Goal: Information Seeking & Learning: Learn about a topic

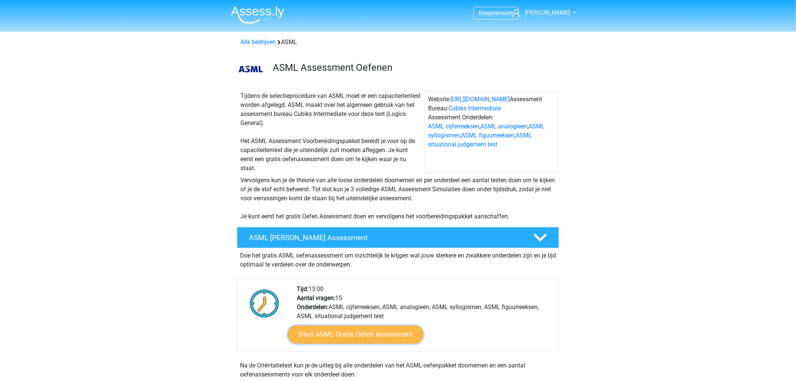
click at [385, 331] on link "Start ASML Gratis Oefen Assessment" at bounding box center [355, 334] width 135 height 18
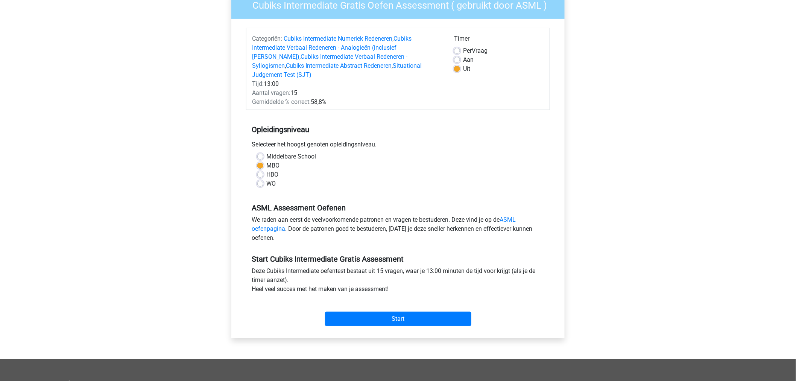
scroll to position [83, 0]
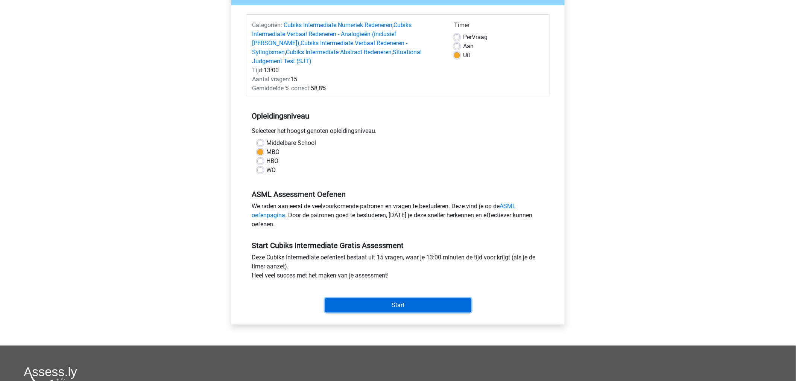
click at [395, 298] on input "Start" at bounding box center [398, 305] width 146 height 14
click at [266, 156] on label "HBO" at bounding box center [272, 160] width 12 height 9
click at [260, 156] on input "HBO" at bounding box center [260, 160] width 6 height 8
radio input "true"
click at [367, 298] on input "Start" at bounding box center [398, 305] width 146 height 14
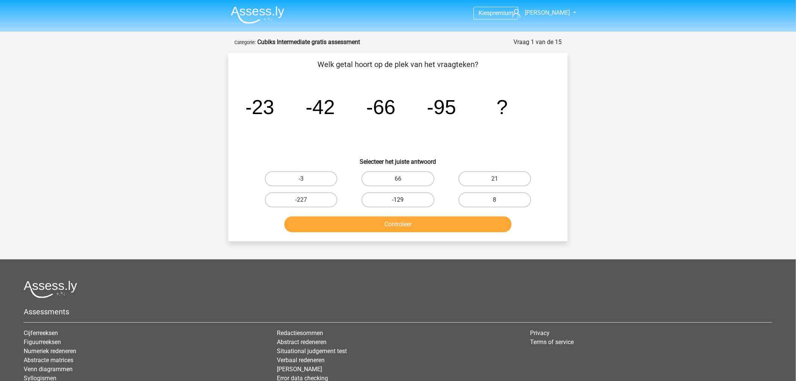
click at [388, 201] on label "-129" at bounding box center [397, 199] width 73 height 15
click at [398, 201] on input "-129" at bounding box center [400, 202] width 5 height 5
radio input "true"
click at [389, 221] on button "Controleer" at bounding box center [398, 224] width 228 height 16
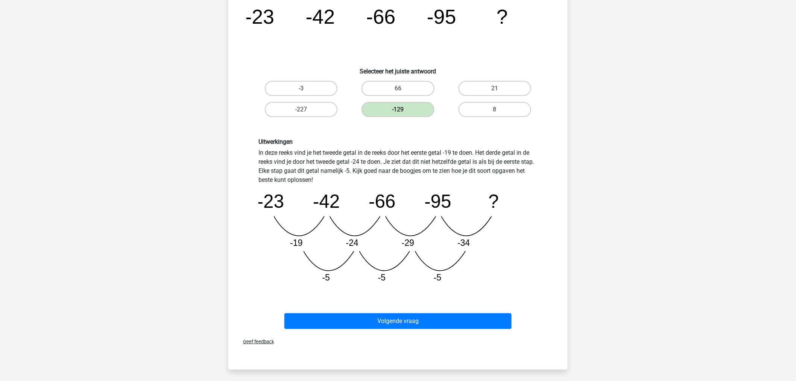
scroll to position [83, 0]
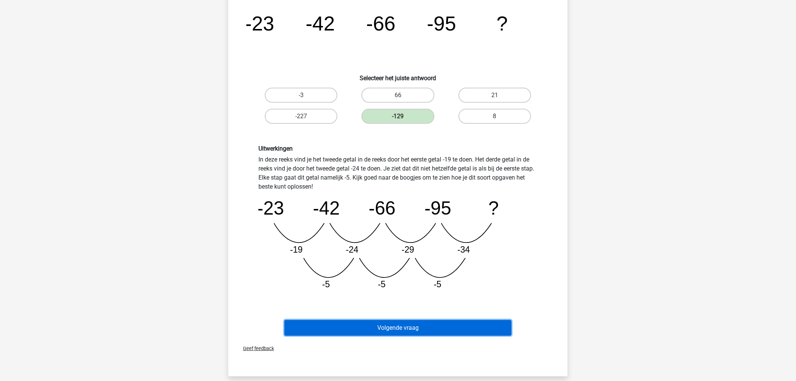
click at [401, 326] on button "Volgende vraag" at bounding box center [398, 328] width 228 height 16
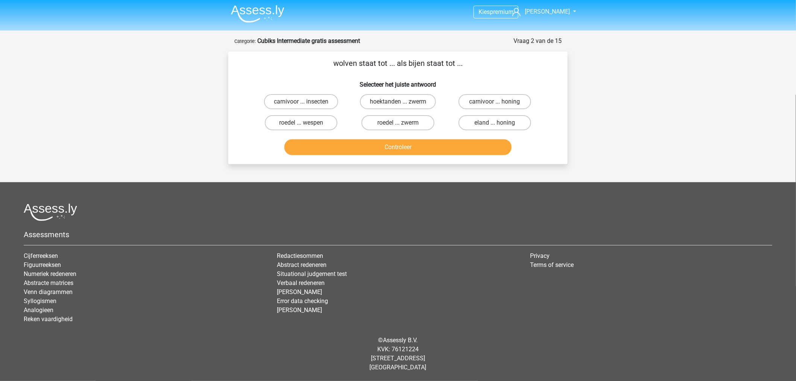
scroll to position [0, 0]
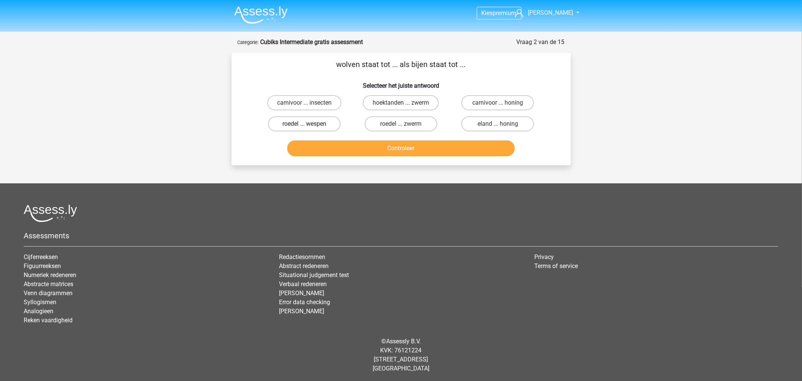
click at [317, 123] on label "roedel ... wespen" at bounding box center [304, 123] width 73 height 15
click at [309, 124] on input "roedel ... wespen" at bounding box center [306, 126] width 5 height 5
radio input "true"
click at [397, 121] on label "roedel ... zwerm" at bounding box center [401, 123] width 73 height 15
click at [401, 124] on input "roedel ... zwerm" at bounding box center [403, 126] width 5 height 5
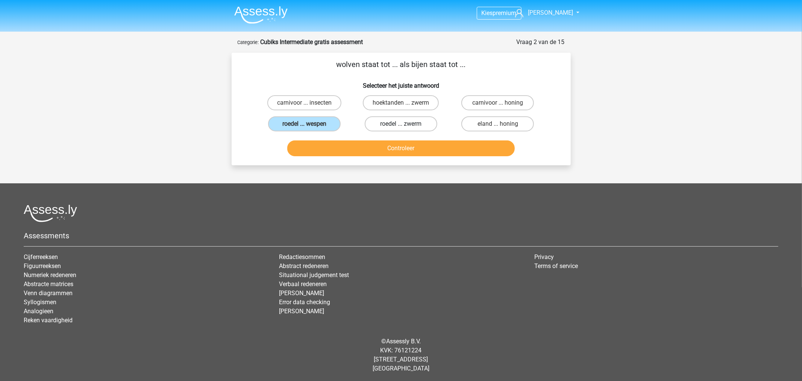
radio input "true"
click at [402, 144] on button "Controleer" at bounding box center [401, 148] width 228 height 16
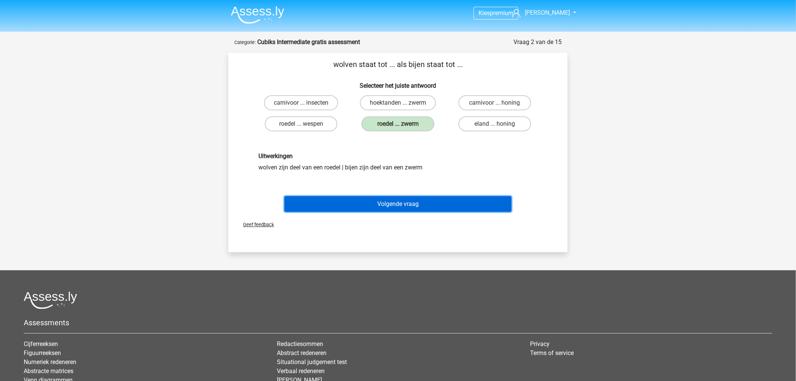
click at [403, 199] on button "Volgende vraag" at bounding box center [398, 204] width 228 height 16
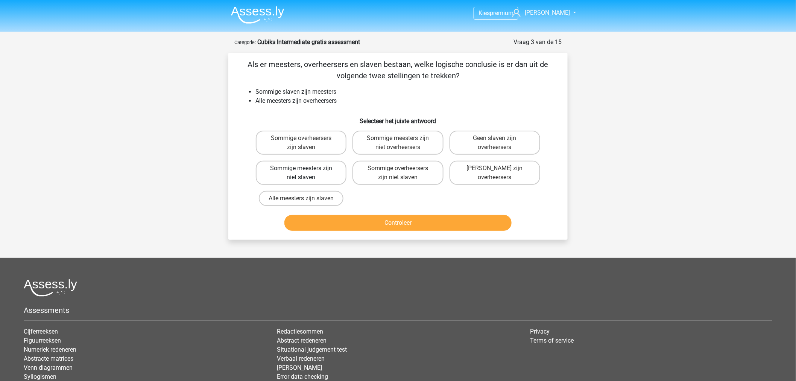
click at [328, 171] on label "Sommige meesters zijn niet slaven" at bounding box center [301, 173] width 91 height 24
click at [306, 171] on input "Sommige meesters zijn niet slaven" at bounding box center [303, 170] width 5 height 5
radio input "true"
click at [389, 217] on button "Controleer" at bounding box center [398, 223] width 228 height 16
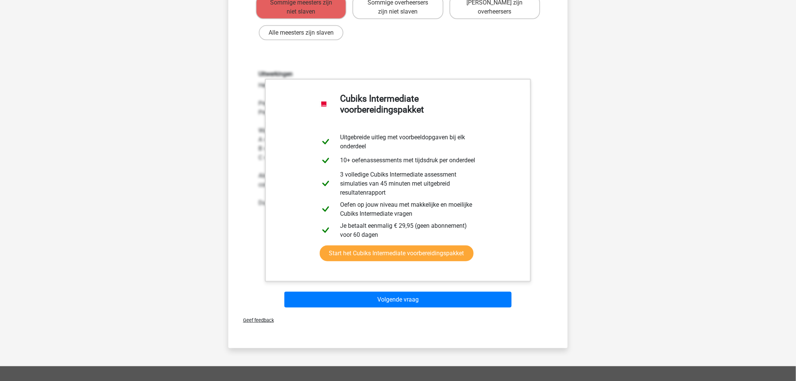
scroll to position [167, 0]
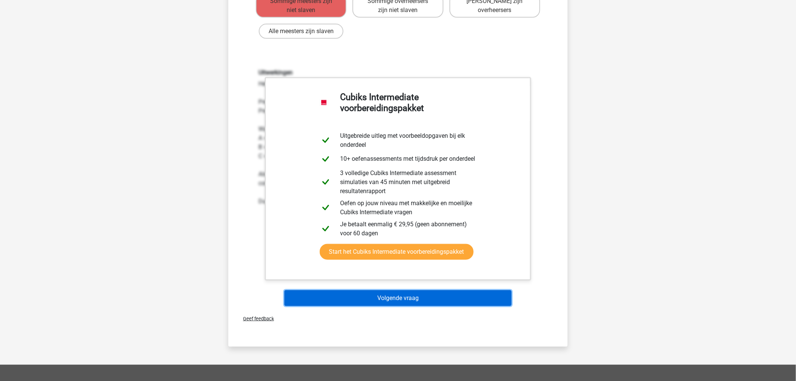
click at [401, 295] on button "Volgende vraag" at bounding box center [398, 298] width 228 height 16
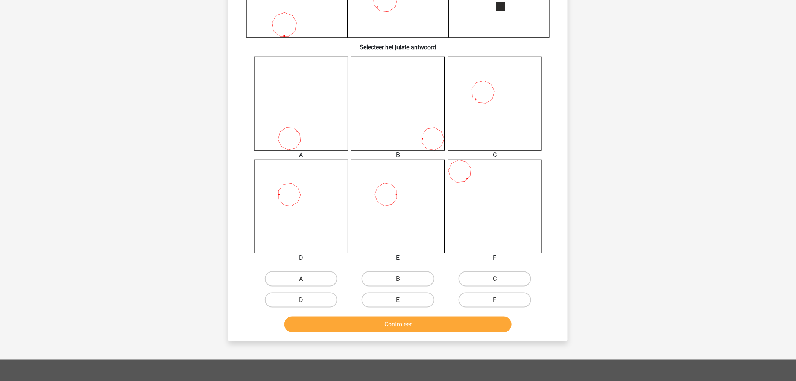
scroll to position [288, 0]
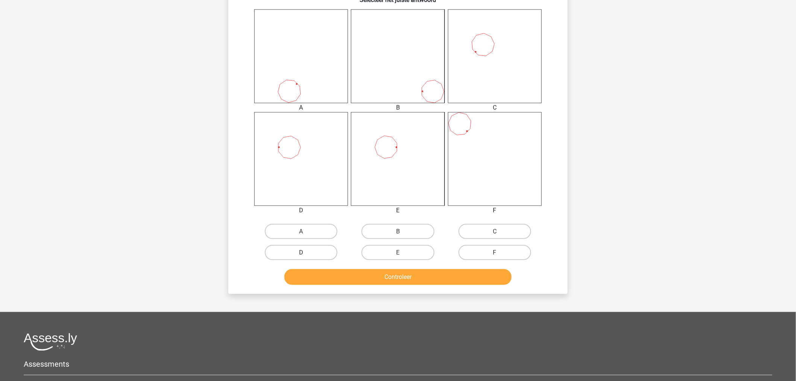
click at [311, 252] on label "D" at bounding box center [301, 252] width 73 height 15
click at [306, 252] on input "D" at bounding box center [303, 254] width 5 height 5
radio input "true"
click at [334, 271] on button "Controleer" at bounding box center [398, 277] width 228 height 16
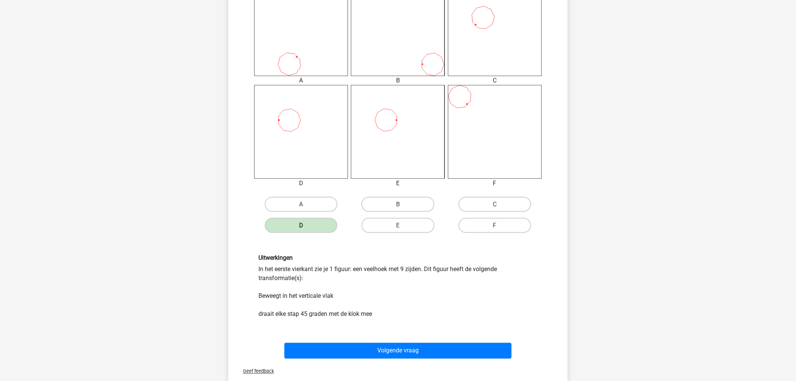
scroll to position [330, 0]
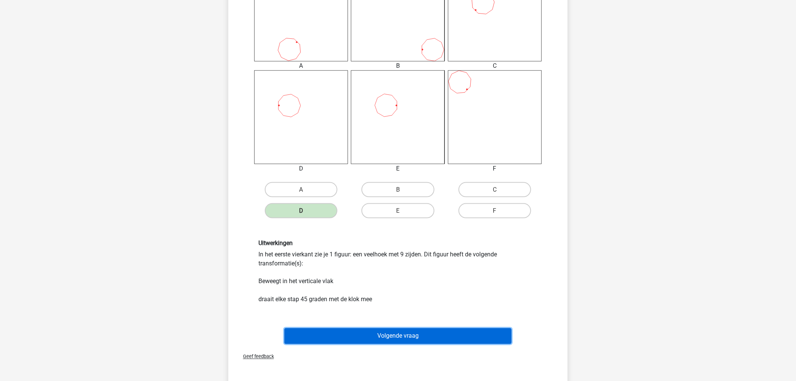
click at [379, 329] on button "Volgende vraag" at bounding box center [398, 336] width 228 height 16
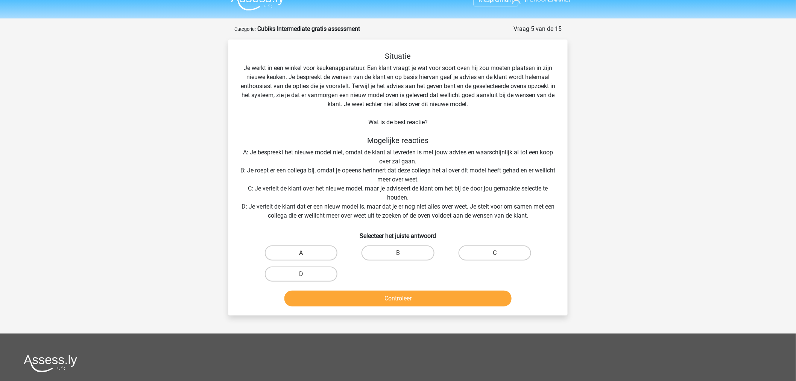
scroll to position [0, 0]
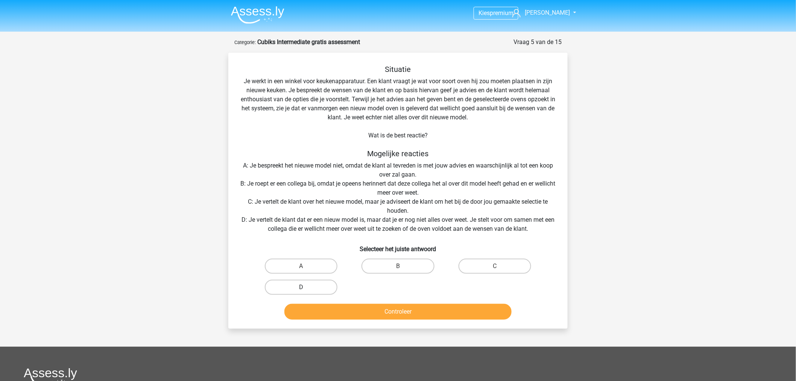
click at [312, 284] on label "D" at bounding box center [301, 286] width 73 height 15
click at [306, 287] on input "D" at bounding box center [303, 289] width 5 height 5
radio input "true"
click at [375, 314] on button "Controleer" at bounding box center [398, 312] width 228 height 16
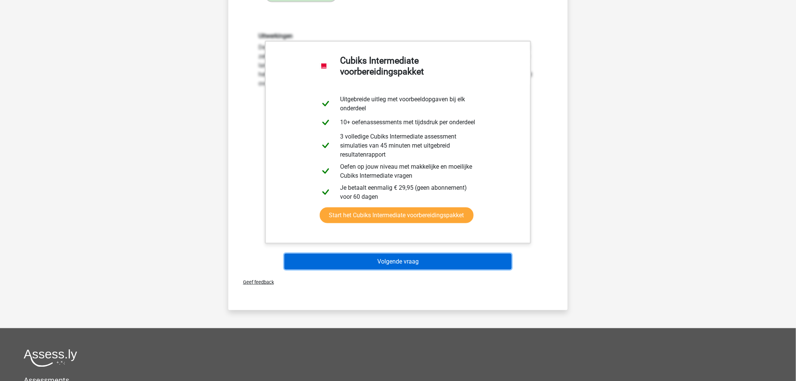
click at [366, 263] on button "Volgende vraag" at bounding box center [398, 261] width 228 height 16
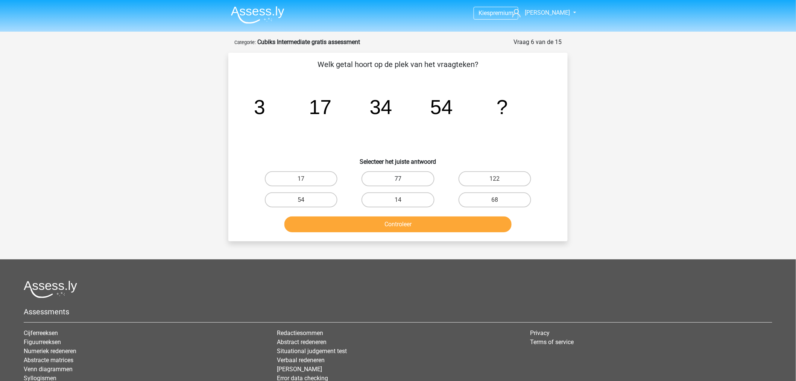
click at [408, 173] on label "77" at bounding box center [397, 178] width 73 height 15
click at [403, 179] on input "77" at bounding box center [400, 181] width 5 height 5
radio input "true"
click at [409, 223] on button "Controleer" at bounding box center [398, 224] width 228 height 16
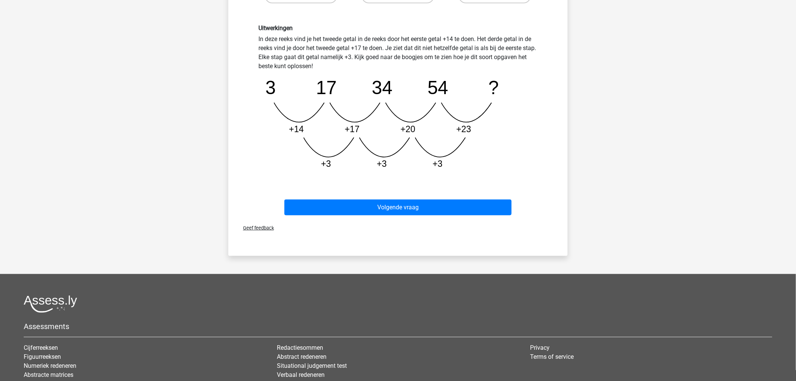
scroll to position [209, 0]
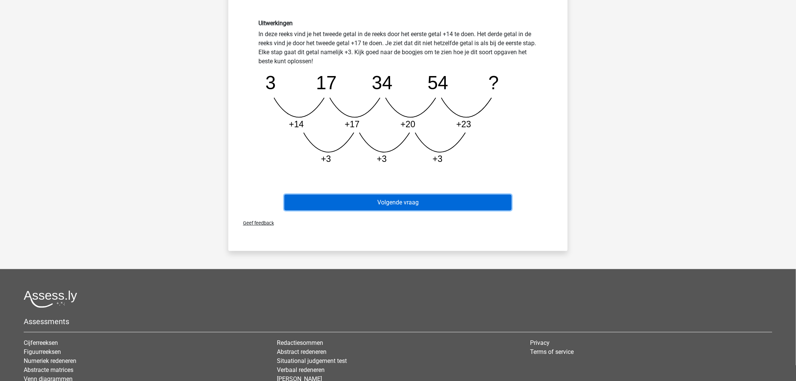
click at [402, 200] on button "Volgende vraag" at bounding box center [398, 202] width 228 height 16
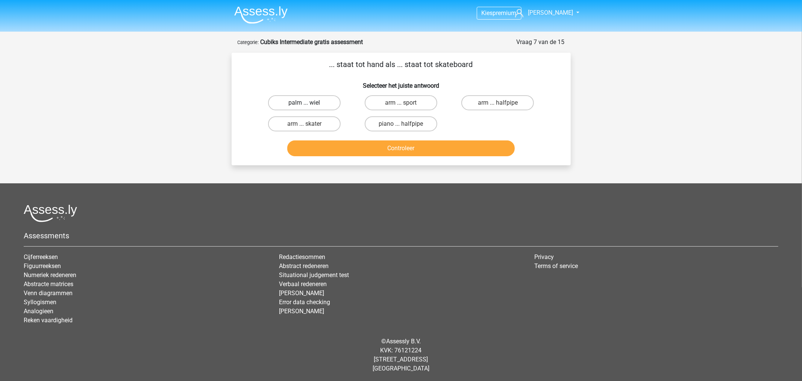
click at [321, 103] on label "palm ... wiel" at bounding box center [304, 102] width 73 height 15
click at [309, 103] on input "palm ... wiel" at bounding box center [306, 105] width 5 height 5
radio input "true"
click at [375, 147] on button "Controleer" at bounding box center [401, 148] width 228 height 16
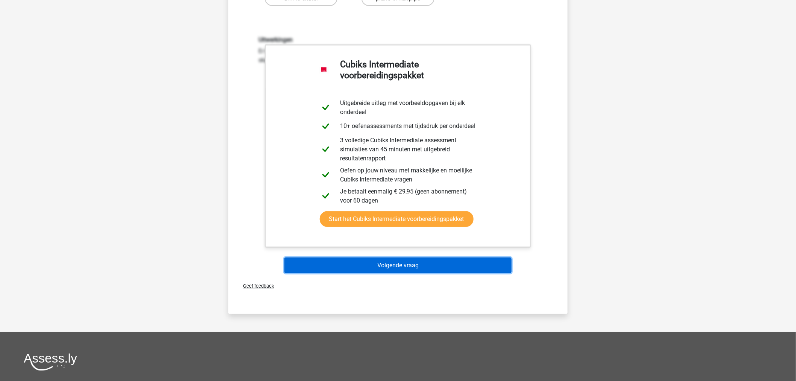
click at [399, 267] on button "Volgende vraag" at bounding box center [398, 265] width 228 height 16
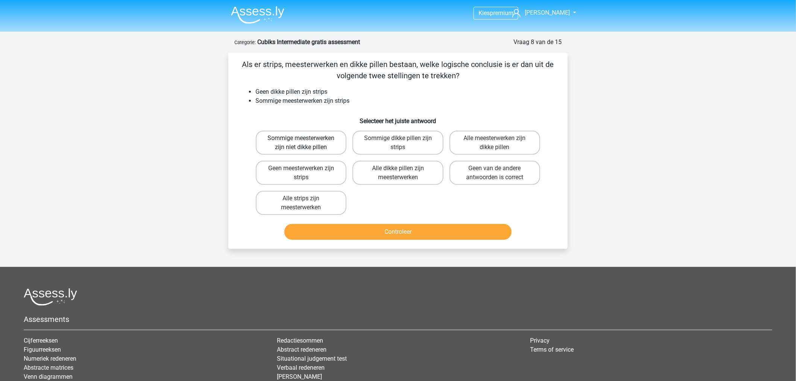
click at [320, 139] on label "Sommige meesterwerken zijn niet dikke pillen" at bounding box center [301, 143] width 91 height 24
click at [306, 139] on input "Sommige meesterwerken zijn niet dikke pillen" at bounding box center [303, 140] width 5 height 5
radio input "true"
click at [416, 233] on button "Controleer" at bounding box center [398, 232] width 228 height 16
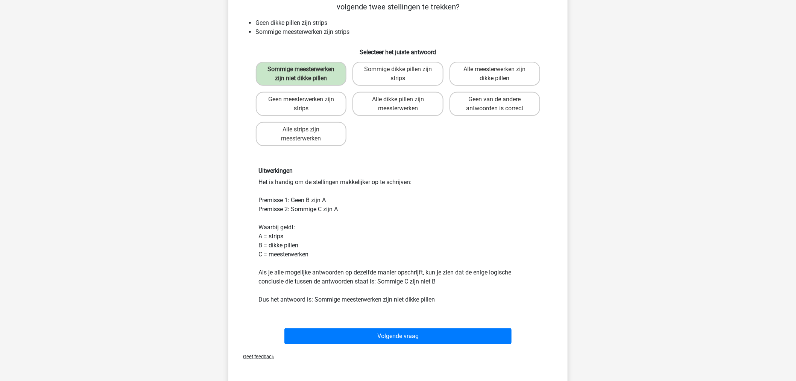
scroll to position [83, 0]
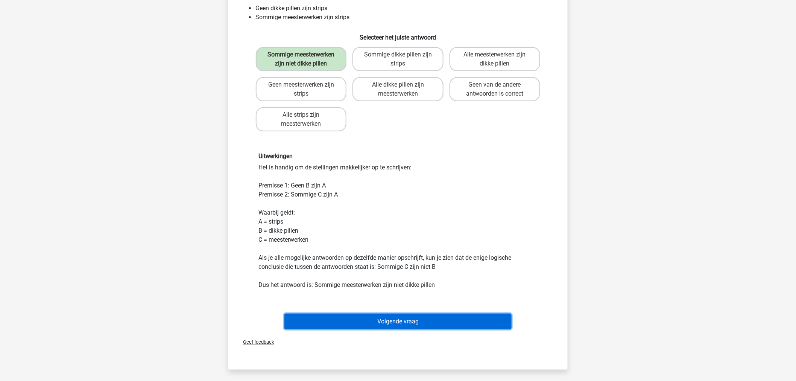
click at [419, 315] on button "Volgende vraag" at bounding box center [398, 321] width 228 height 16
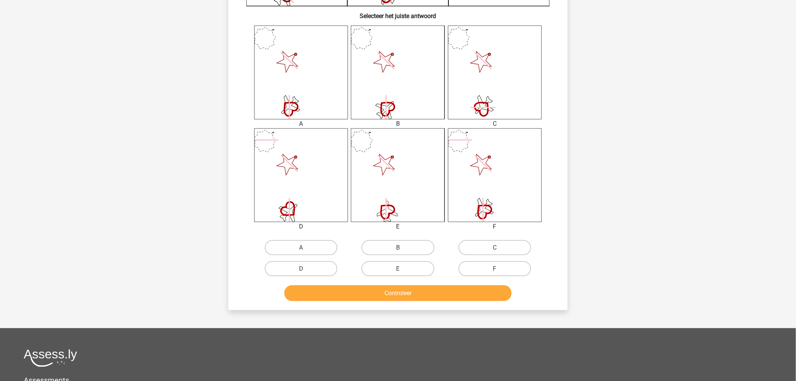
scroll to position [292, 0]
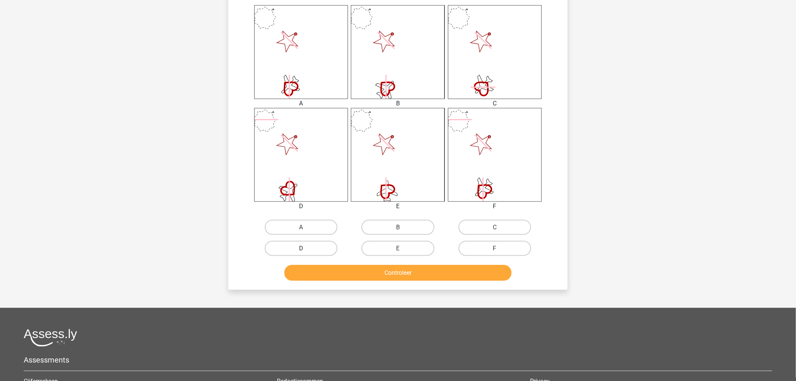
click at [302, 244] on label "D" at bounding box center [301, 248] width 73 height 15
click at [302, 248] on input "D" at bounding box center [303, 250] width 5 height 5
radio input "true"
click at [370, 267] on button "Controleer" at bounding box center [398, 273] width 228 height 16
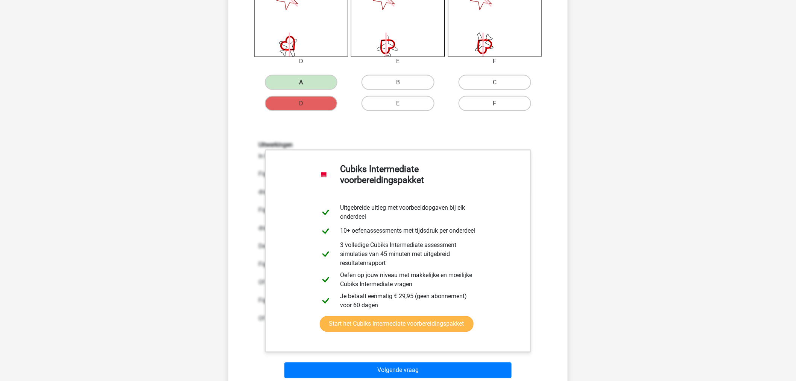
scroll to position [460, 0]
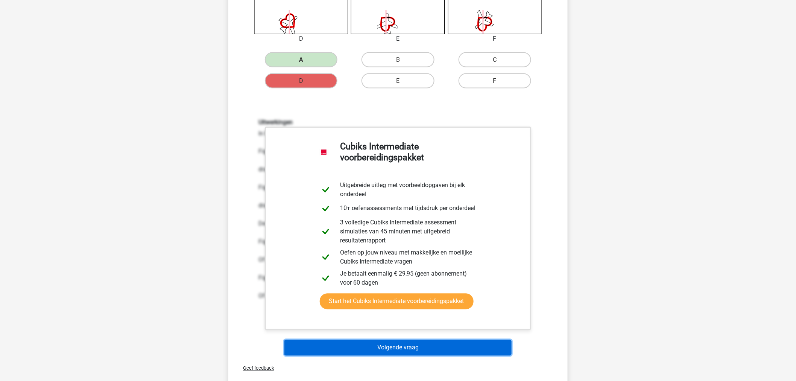
click at [401, 342] on button "Volgende vraag" at bounding box center [398, 348] width 228 height 16
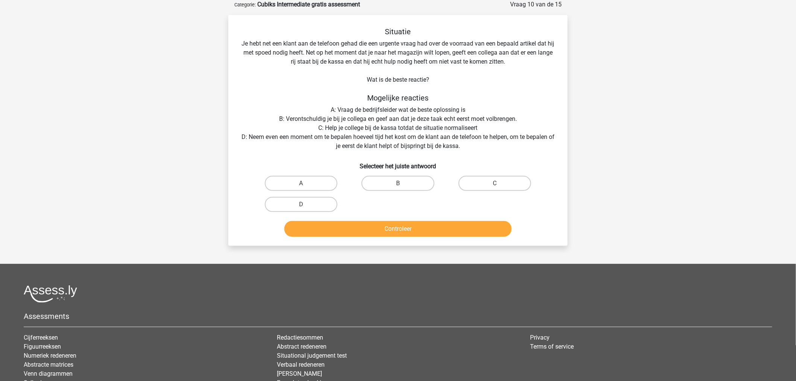
scroll to position [0, 0]
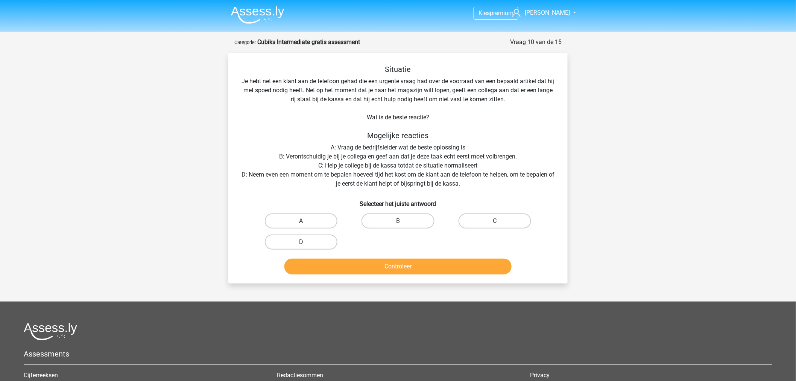
click at [323, 238] on label "D" at bounding box center [301, 241] width 73 height 15
click at [306, 242] on input "D" at bounding box center [303, 244] width 5 height 5
radio input "true"
click at [348, 261] on button "Controleer" at bounding box center [398, 266] width 228 height 16
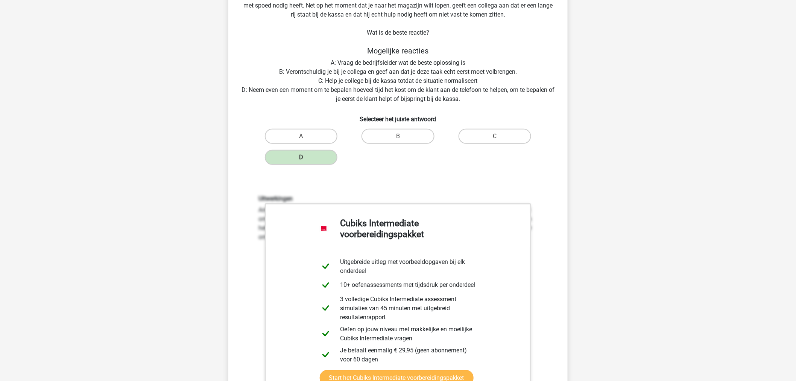
scroll to position [250, 0]
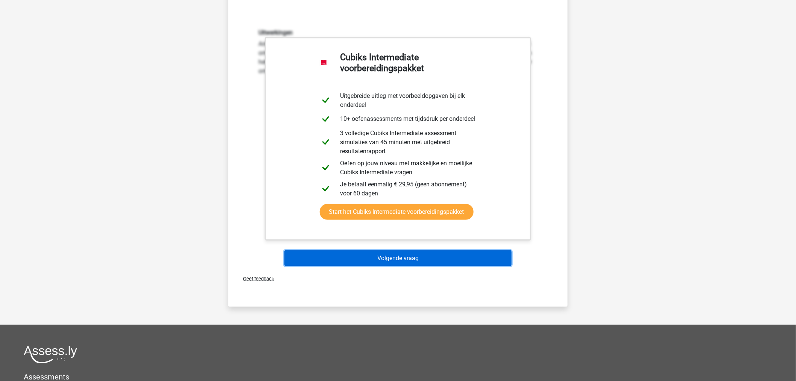
click at [352, 260] on button "Volgende vraag" at bounding box center [398, 258] width 228 height 16
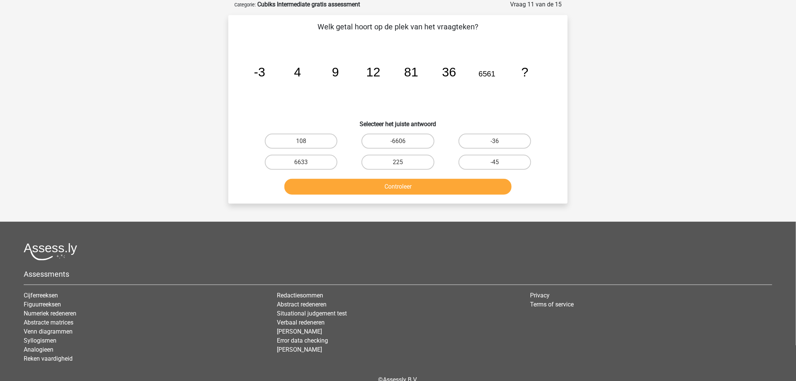
scroll to position [0, 0]
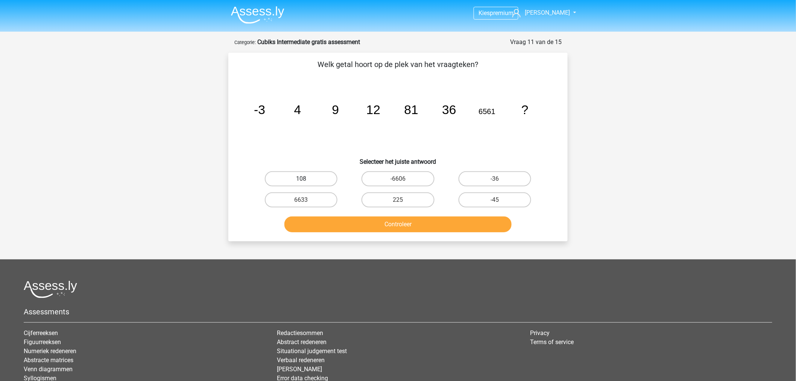
click at [317, 174] on label "108" at bounding box center [301, 178] width 73 height 15
click at [306, 179] on input "108" at bounding box center [303, 181] width 5 height 5
radio input "true"
click at [341, 219] on button "Controleer" at bounding box center [398, 224] width 228 height 16
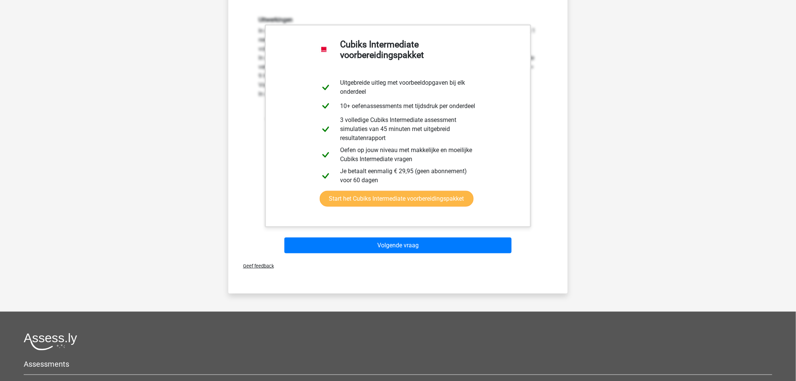
scroll to position [292, 0]
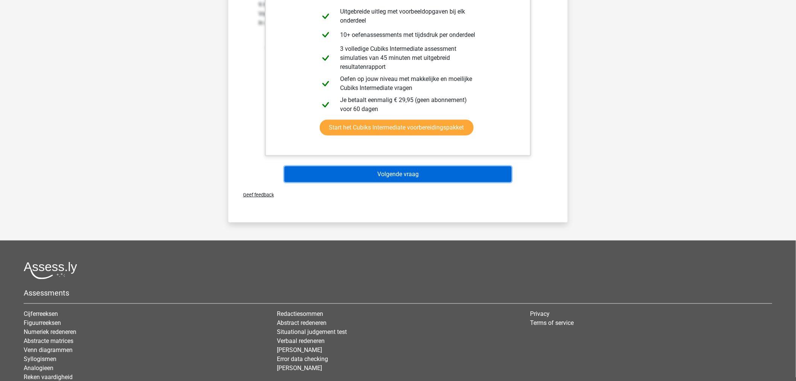
click at [352, 178] on button "Volgende vraag" at bounding box center [398, 174] width 228 height 16
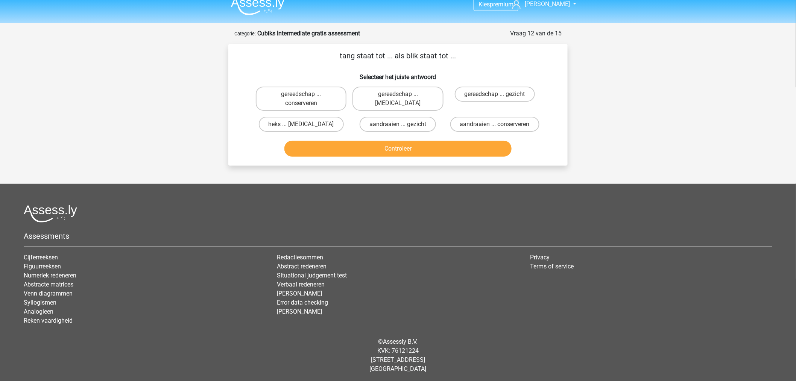
scroll to position [0, 0]
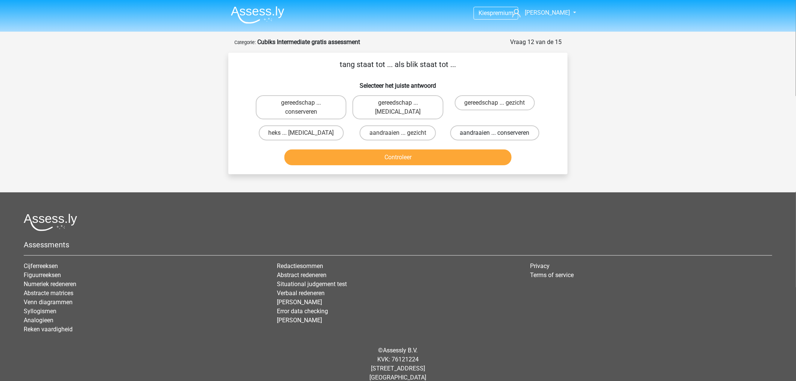
click at [473, 130] on label "aandraaien ... conserveren" at bounding box center [494, 132] width 89 height 15
click at [495, 133] on input "aandraaien ... conserveren" at bounding box center [497, 135] width 5 height 5
radio input "true"
click at [435, 153] on button "Controleer" at bounding box center [398, 157] width 228 height 16
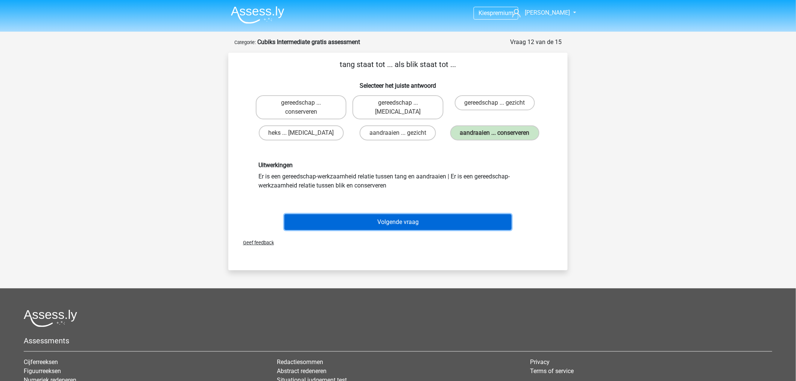
click at [406, 222] on button "Volgende vraag" at bounding box center [398, 222] width 228 height 16
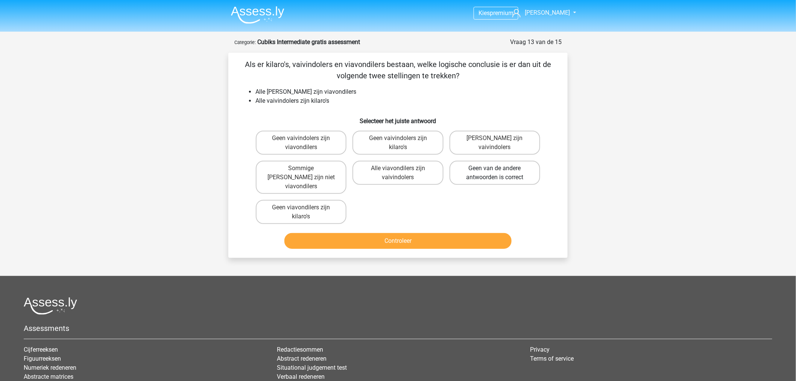
click at [493, 171] on label "Geen van de andere antwoorden is correct" at bounding box center [494, 173] width 91 height 24
click at [495, 171] on input "Geen van de andere antwoorden is correct" at bounding box center [497, 170] width 5 height 5
radio input "true"
click at [438, 233] on button "Controleer" at bounding box center [398, 241] width 228 height 16
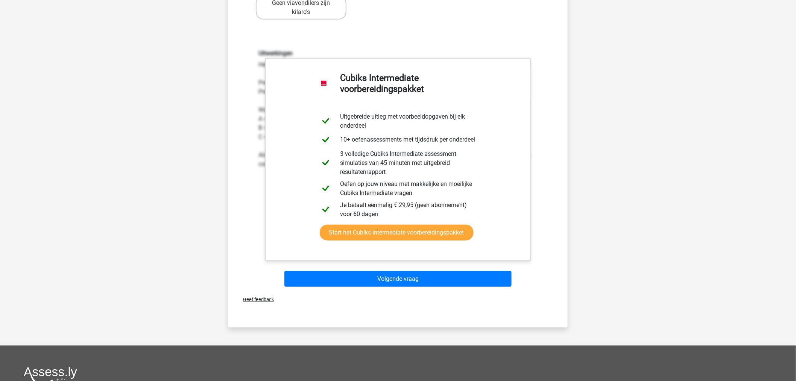
scroll to position [209, 0]
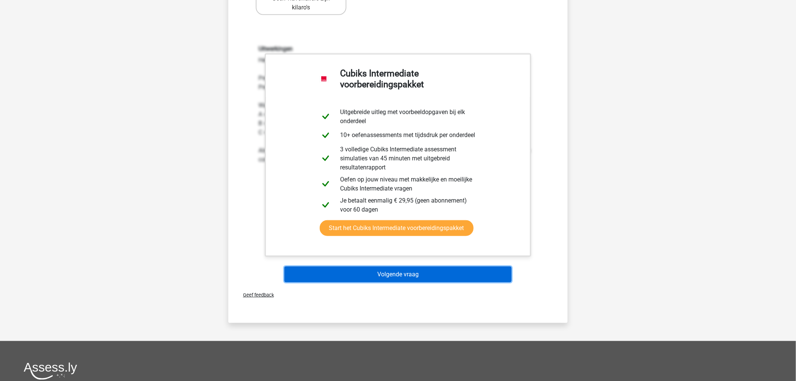
click at [419, 266] on button "Volgende vraag" at bounding box center [398, 274] width 228 height 16
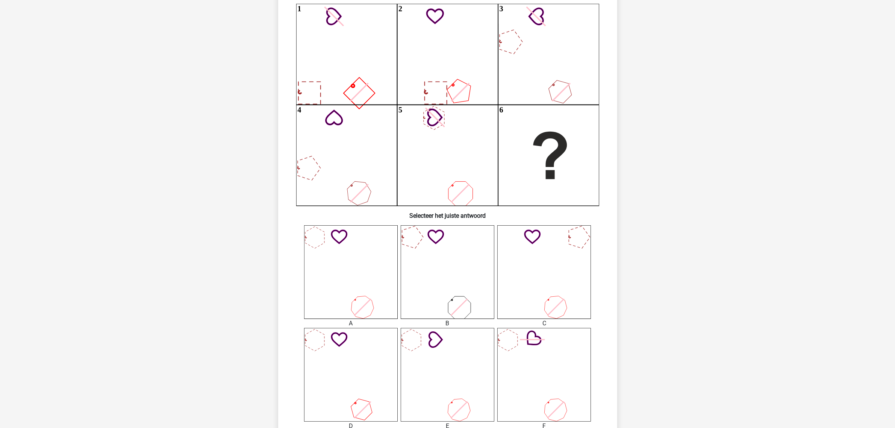
scroll to position [68, 0]
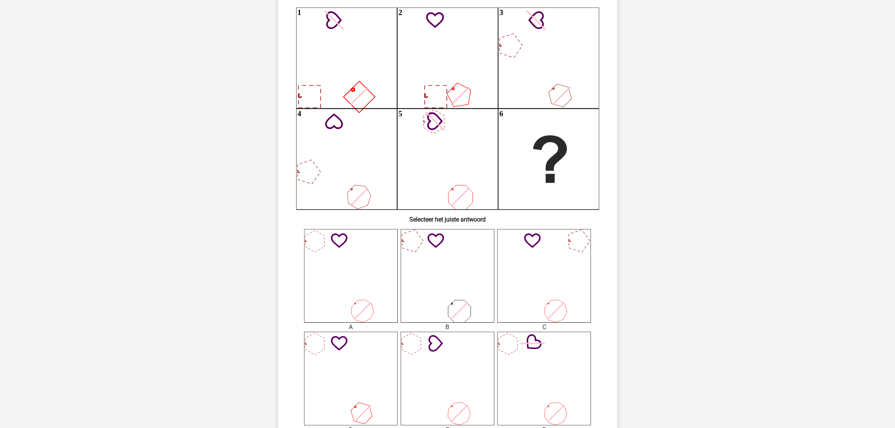
click at [795, 287] on div "Kies premium Kenneth kenneth.otten@asml.com" at bounding box center [447, 331] width 895 height 798
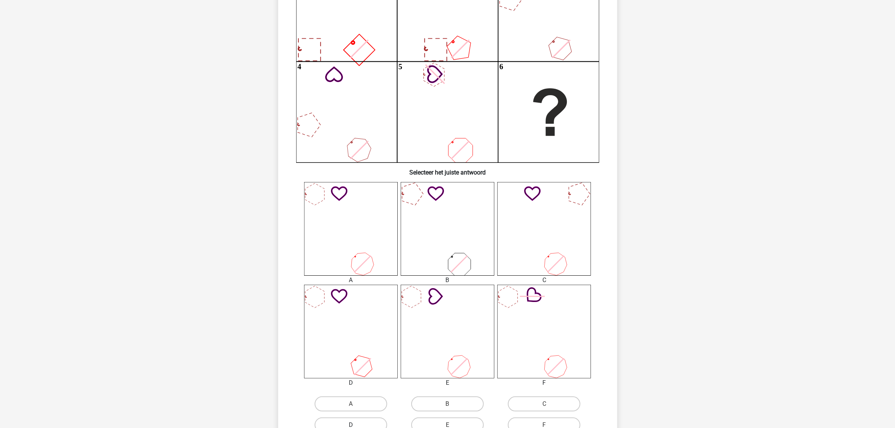
click at [355, 380] on label "D" at bounding box center [351, 424] width 73 height 15
click at [355, 380] on input "D" at bounding box center [353, 427] width 5 height 5
radio input "true"
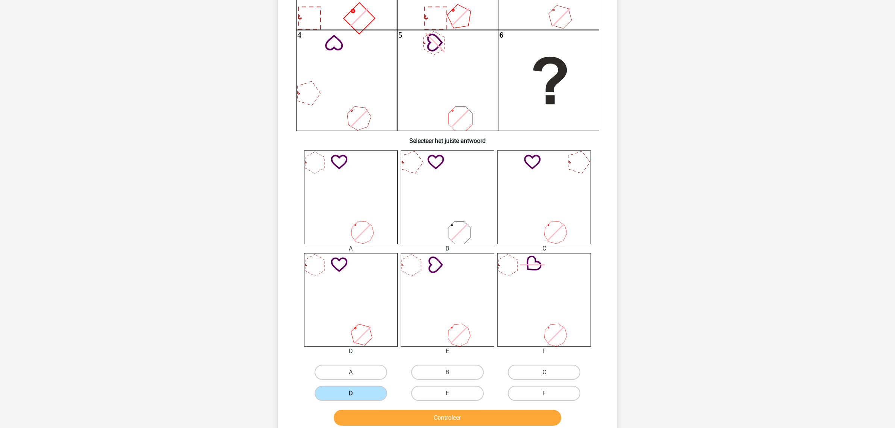
scroll to position [211, 0]
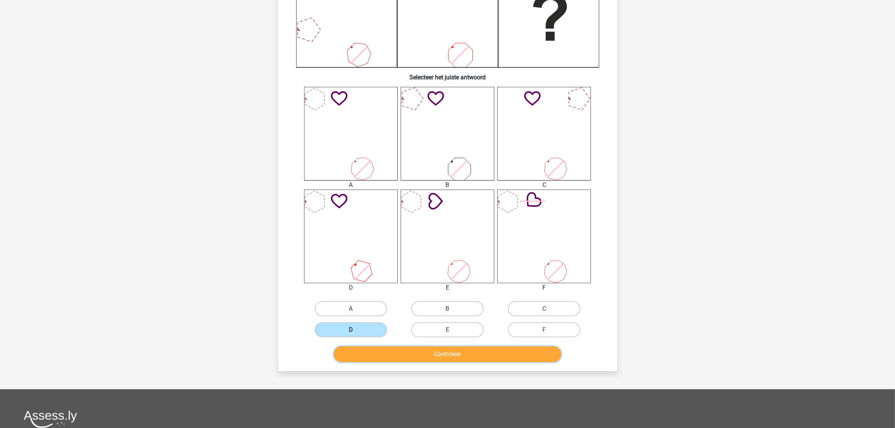
click at [420, 351] on button "Controleer" at bounding box center [448, 354] width 228 height 16
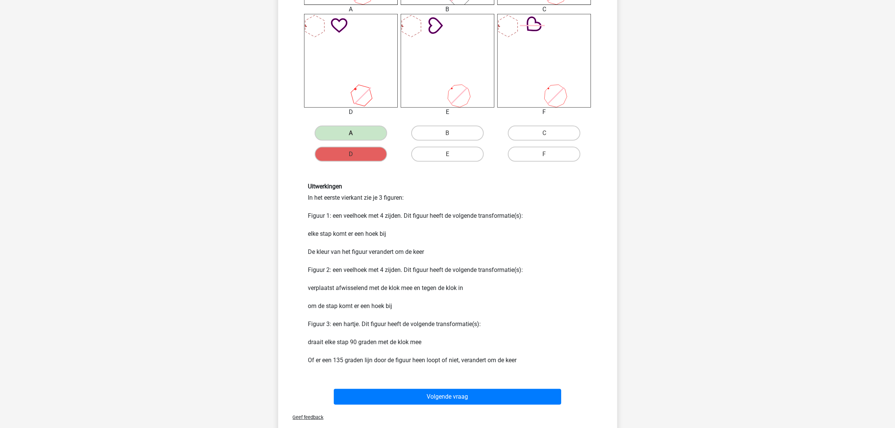
scroll to position [399, 0]
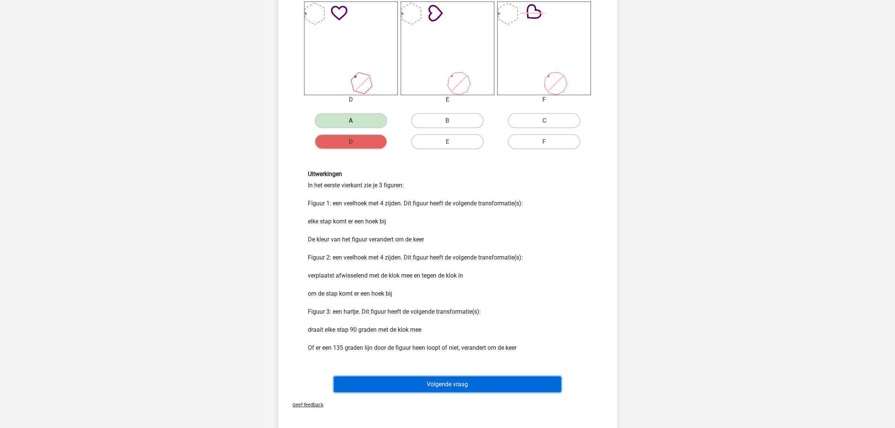
click at [517, 380] on button "Volgende vraag" at bounding box center [448, 384] width 228 height 16
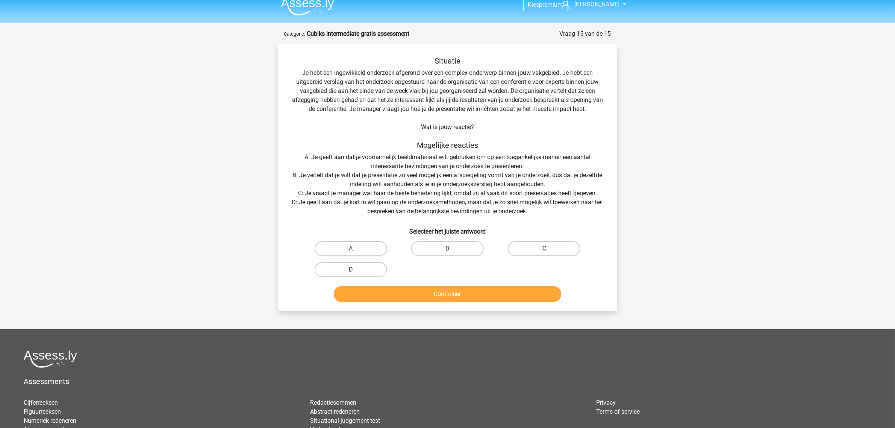
scroll to position [0, 0]
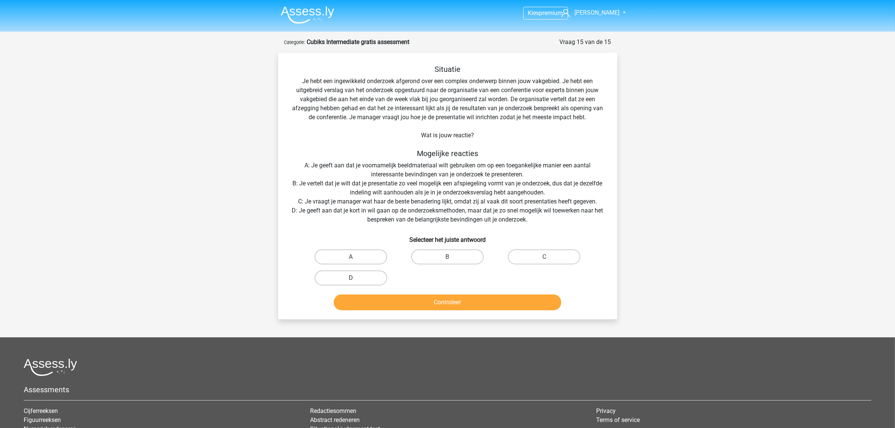
click at [343, 272] on label "D" at bounding box center [351, 277] width 73 height 15
click at [351, 278] on input "D" at bounding box center [353, 280] width 5 height 5
radio input "true"
click at [402, 303] on button "Controleer" at bounding box center [448, 302] width 228 height 16
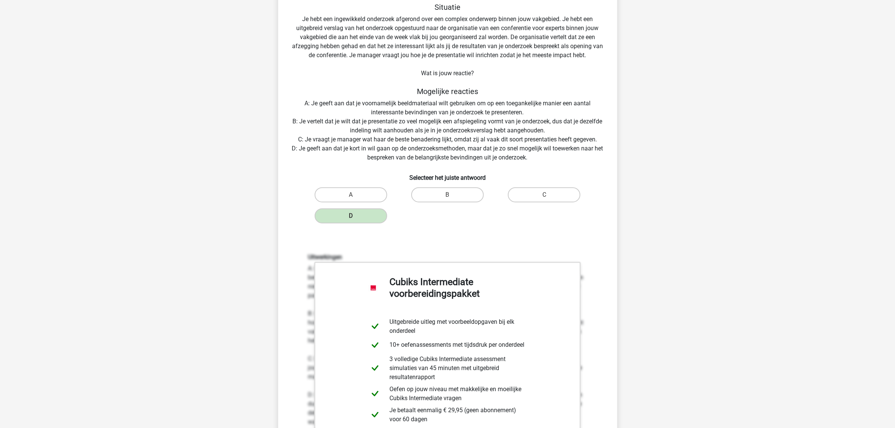
scroll to position [282, 0]
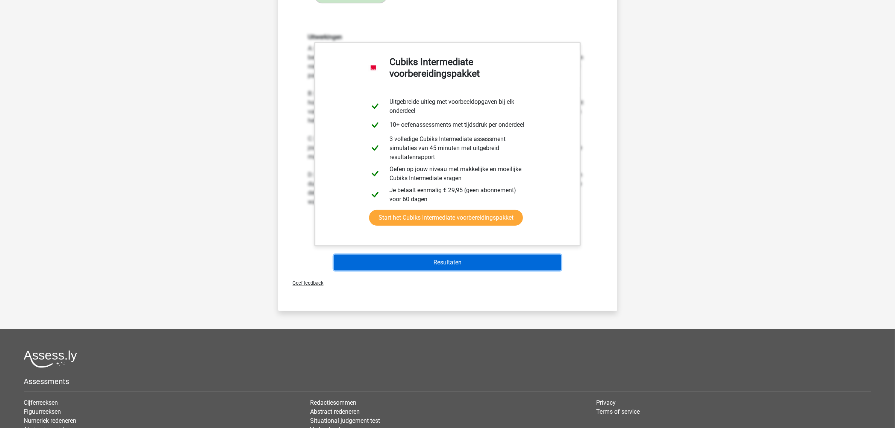
click at [433, 266] on button "Resultaten" at bounding box center [448, 263] width 228 height 16
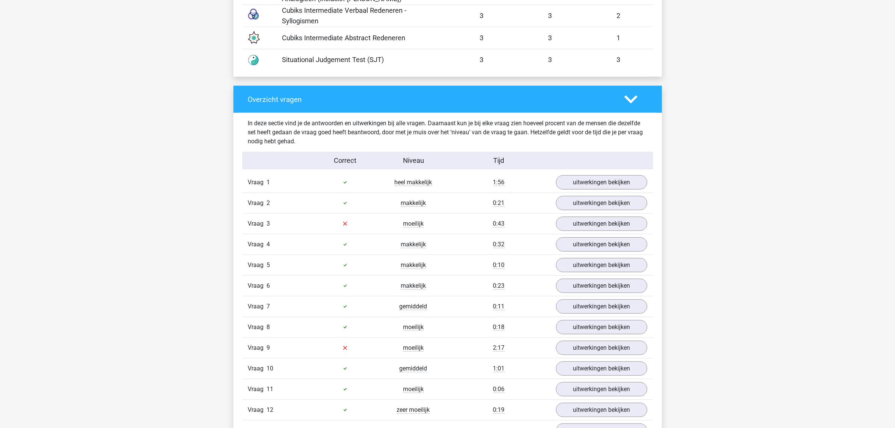
scroll to position [752, 0]
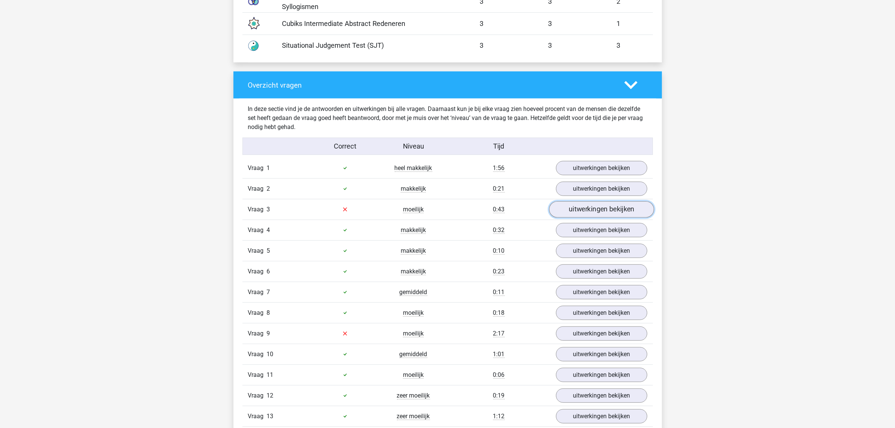
click at [614, 212] on link "uitwerkingen bekijken" at bounding box center [601, 209] width 105 height 17
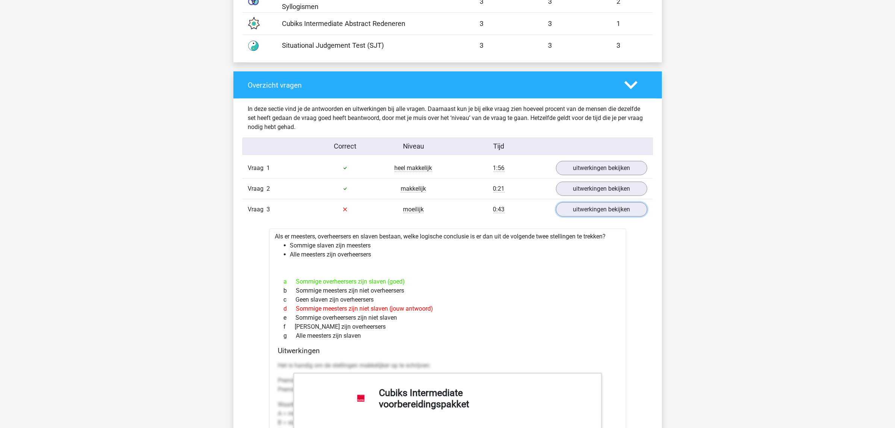
scroll to position [799, 0]
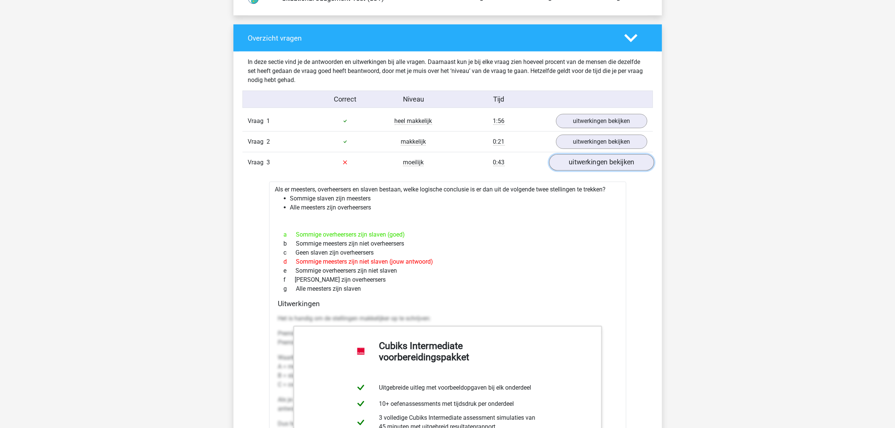
click at [604, 164] on link "uitwerkingen bekijken" at bounding box center [601, 162] width 105 height 17
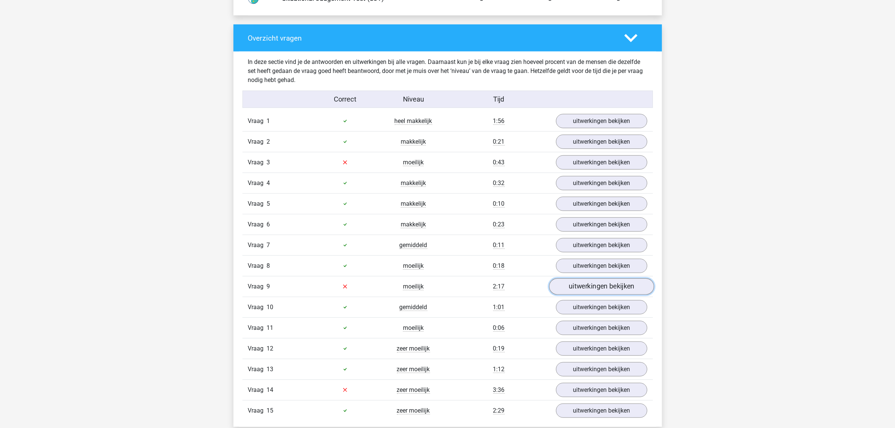
click at [599, 290] on link "uitwerkingen bekijken" at bounding box center [601, 286] width 105 height 17
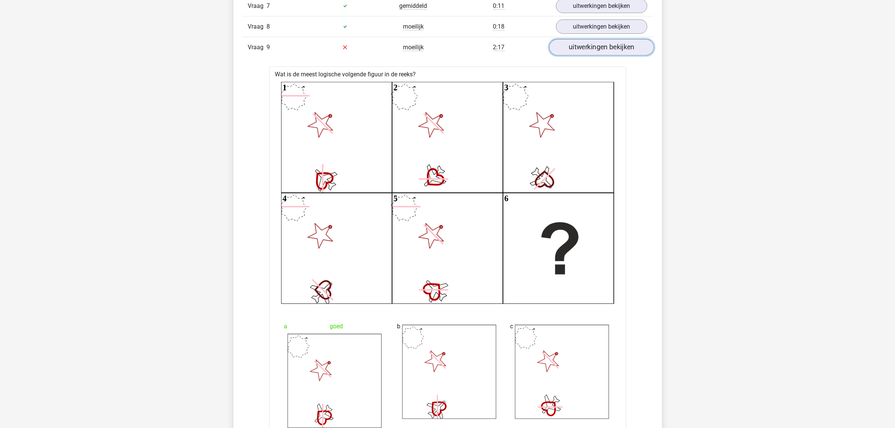
scroll to position [893, 0]
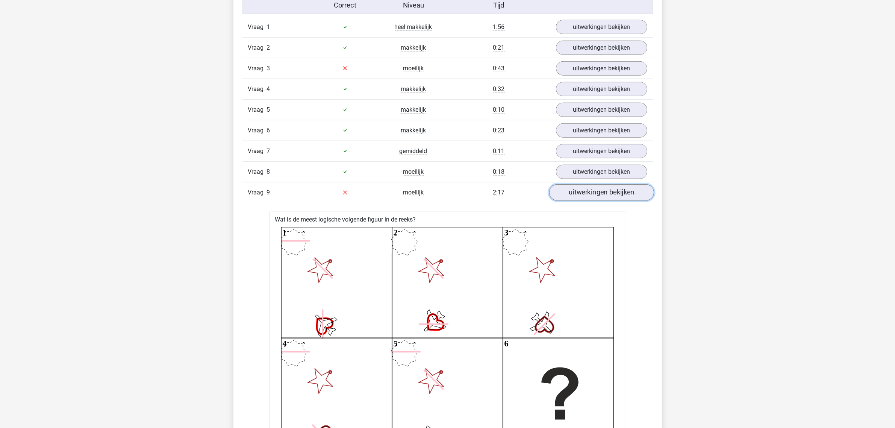
click at [599, 194] on link "uitwerkingen bekijken" at bounding box center [601, 192] width 105 height 17
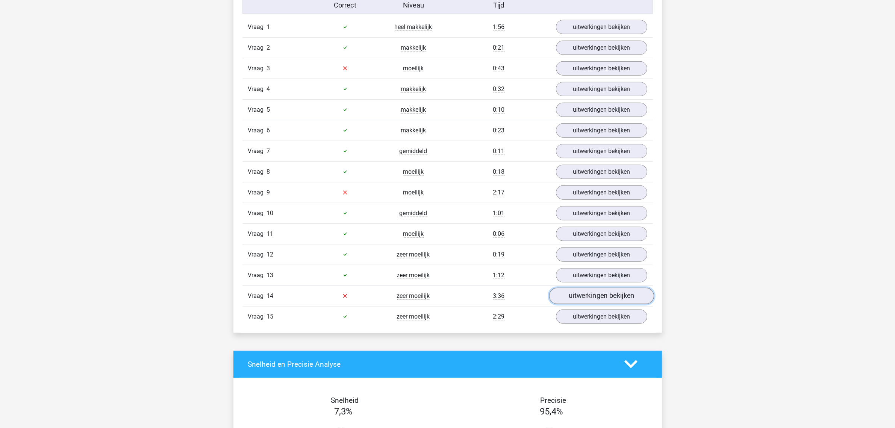
click at [601, 302] on link "uitwerkingen bekijken" at bounding box center [601, 296] width 105 height 17
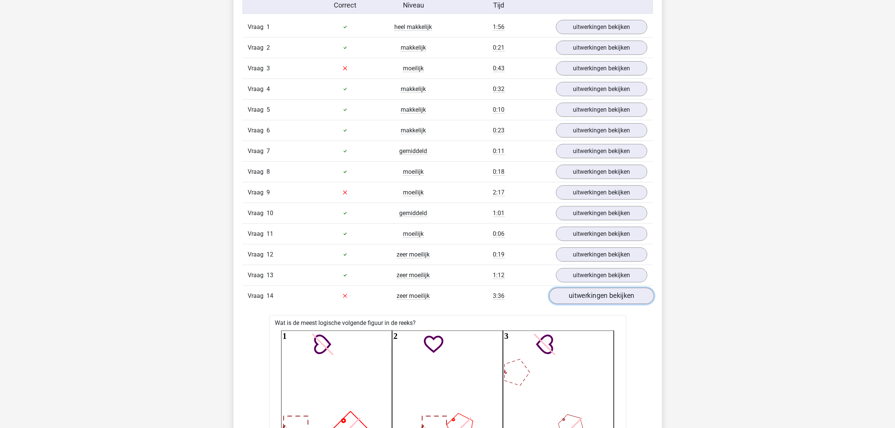
click at [597, 297] on link "uitwerkingen bekijken" at bounding box center [601, 296] width 105 height 17
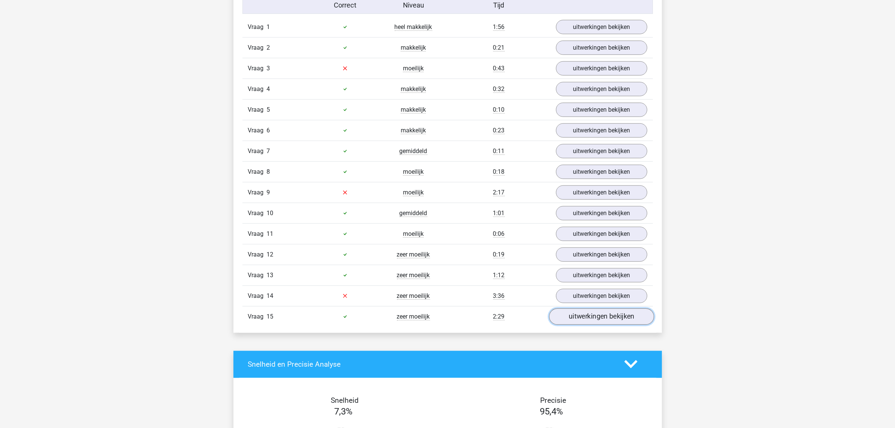
click at [603, 320] on link "uitwerkingen bekijken" at bounding box center [601, 316] width 105 height 17
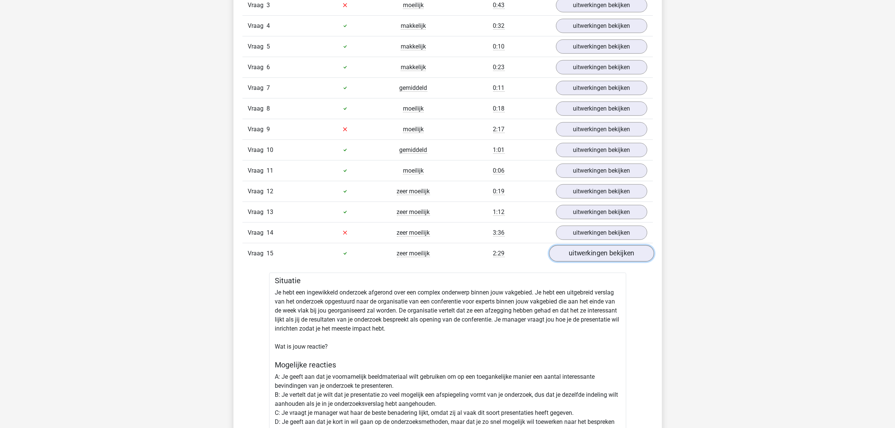
scroll to position [940, 0]
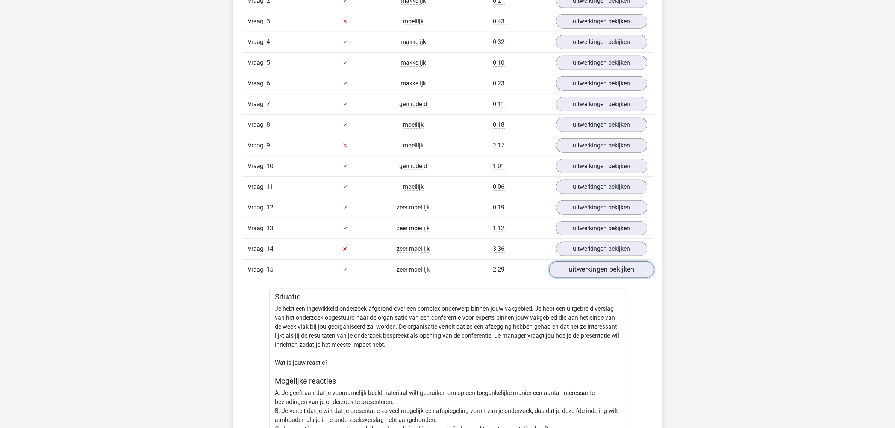
click at [602, 275] on link "uitwerkingen bekijken" at bounding box center [601, 269] width 105 height 17
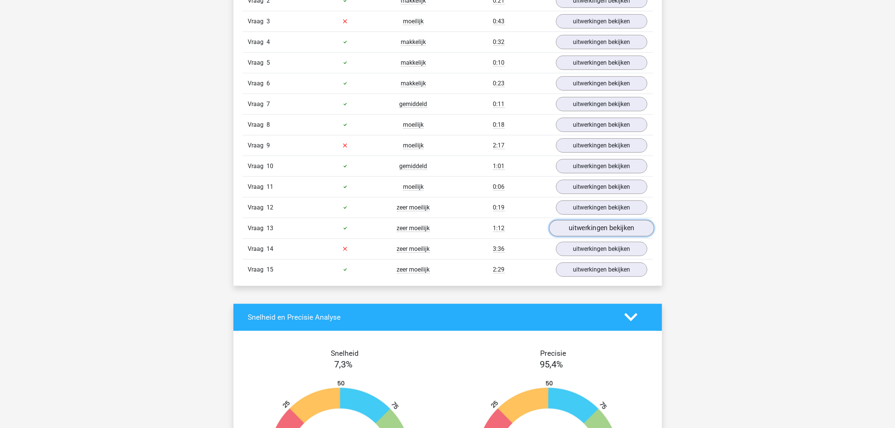
click at [596, 231] on link "uitwerkingen bekijken" at bounding box center [601, 228] width 105 height 17
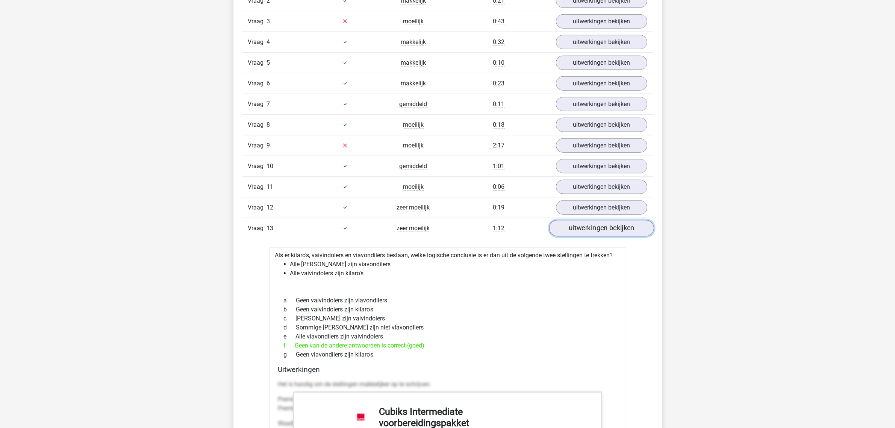
click at [596, 231] on link "uitwerkingen bekijken" at bounding box center [601, 228] width 105 height 17
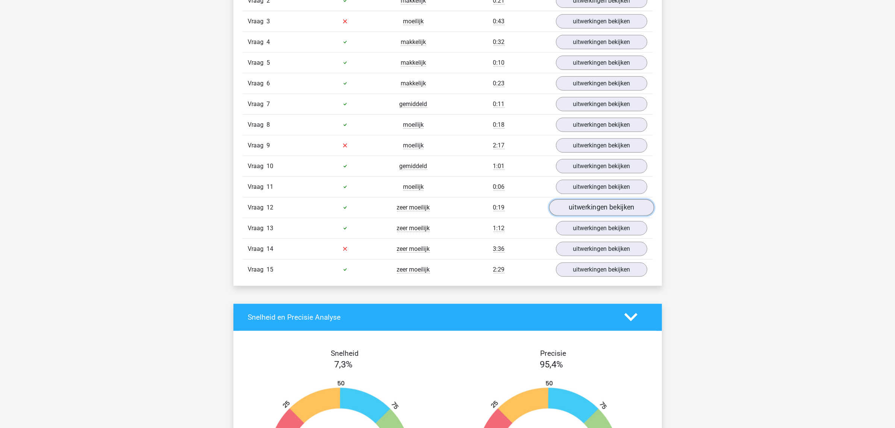
click at [597, 213] on link "uitwerkingen bekijken" at bounding box center [601, 207] width 105 height 17
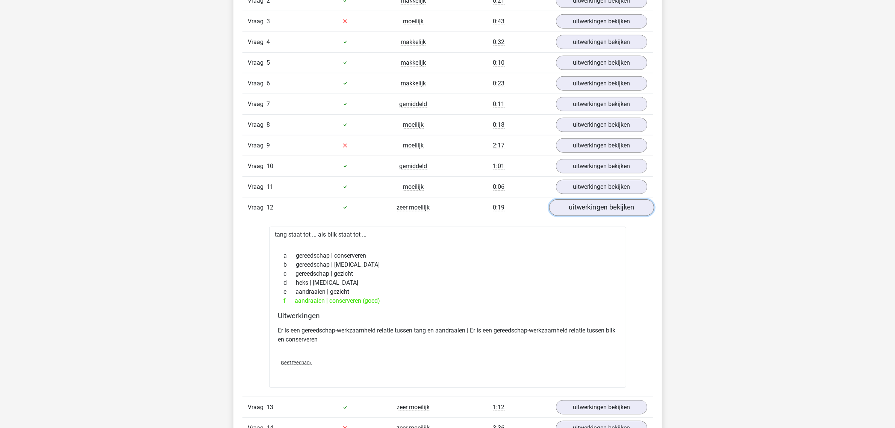
click at [602, 208] on link "uitwerkingen bekijken" at bounding box center [601, 207] width 105 height 17
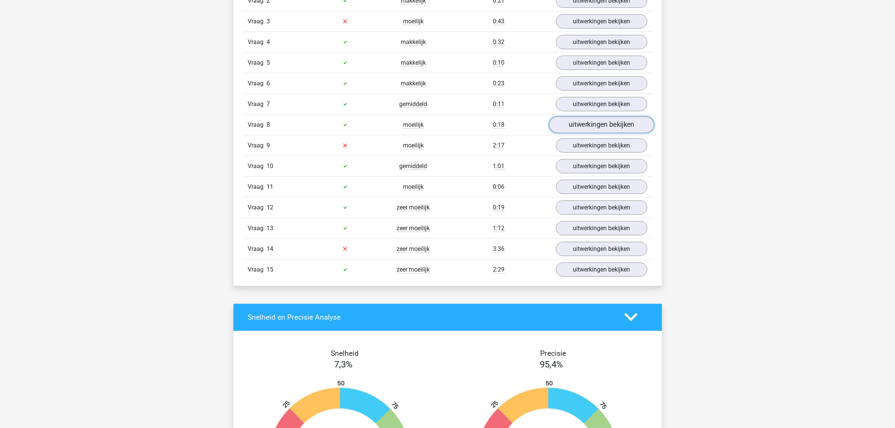
click at [599, 128] on link "uitwerkingen bekijken" at bounding box center [601, 125] width 105 height 17
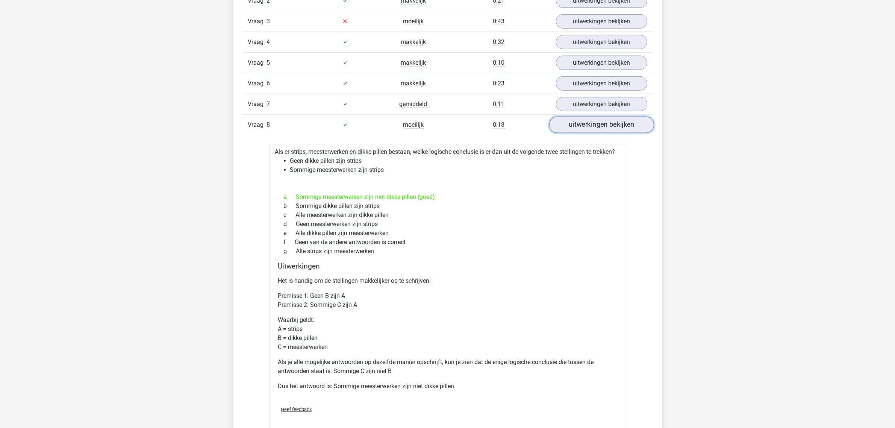
click at [599, 128] on link "uitwerkingen bekijken" at bounding box center [601, 125] width 105 height 17
